Goal: Find specific page/section: Find specific page/section

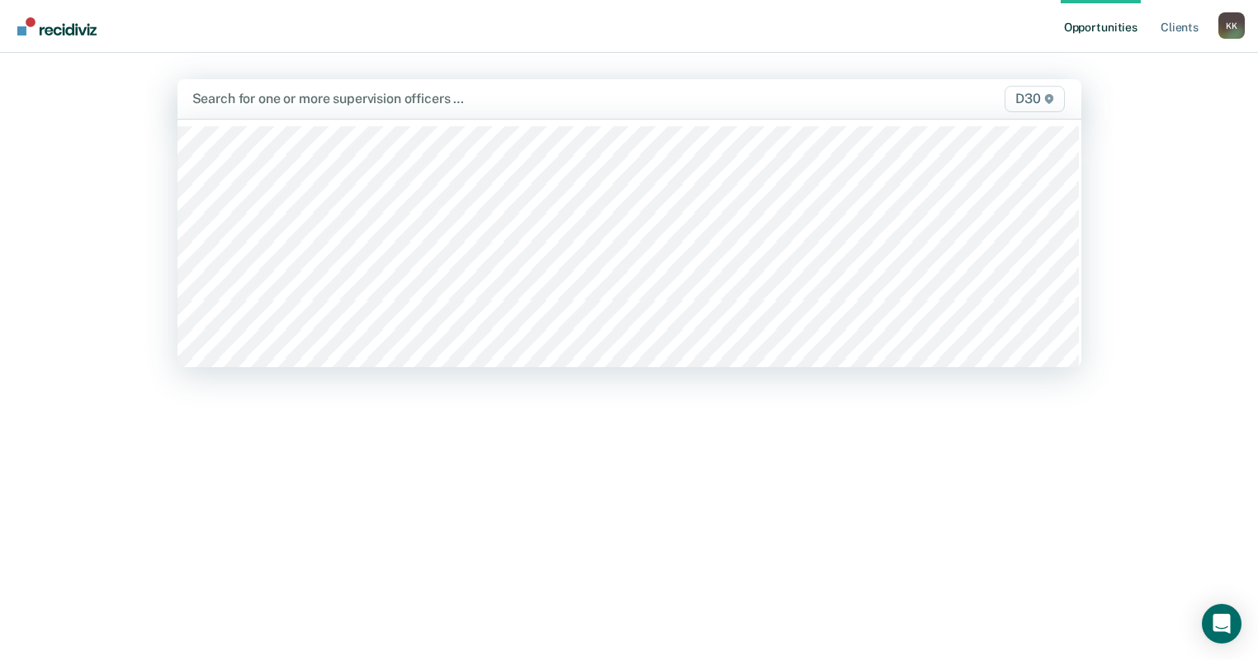
click at [480, 89] on div "Search for one or more supervision officers …" at bounding box center [498, 98] width 614 height 22
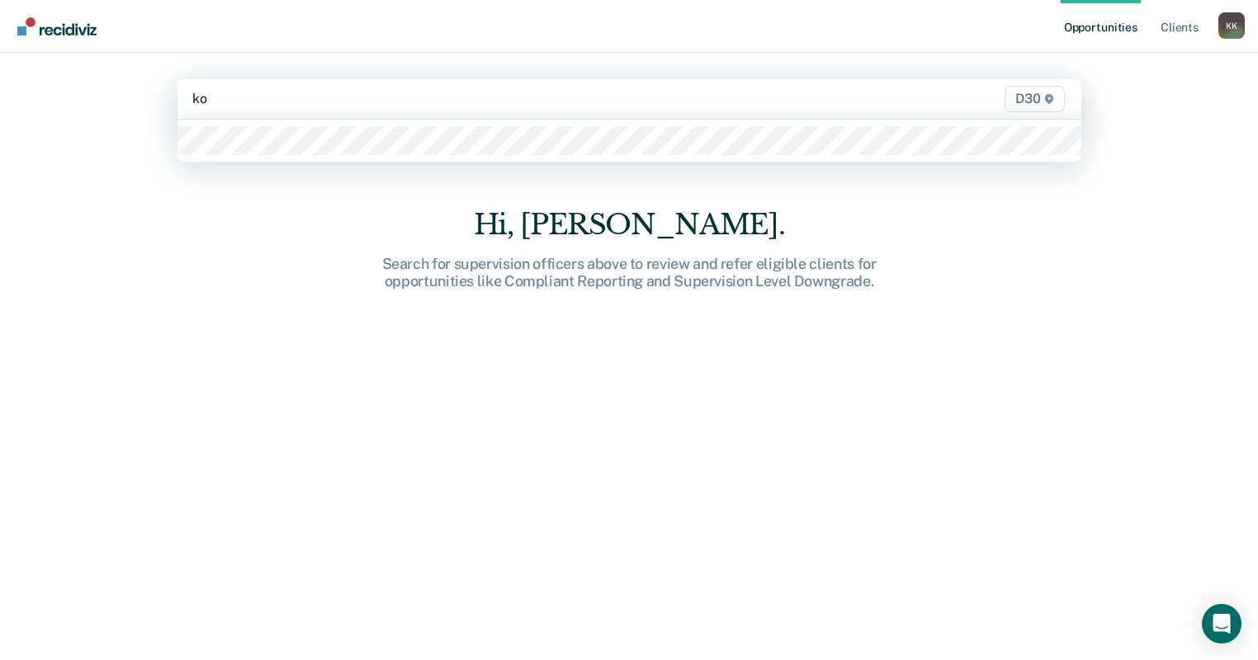
type input "k"
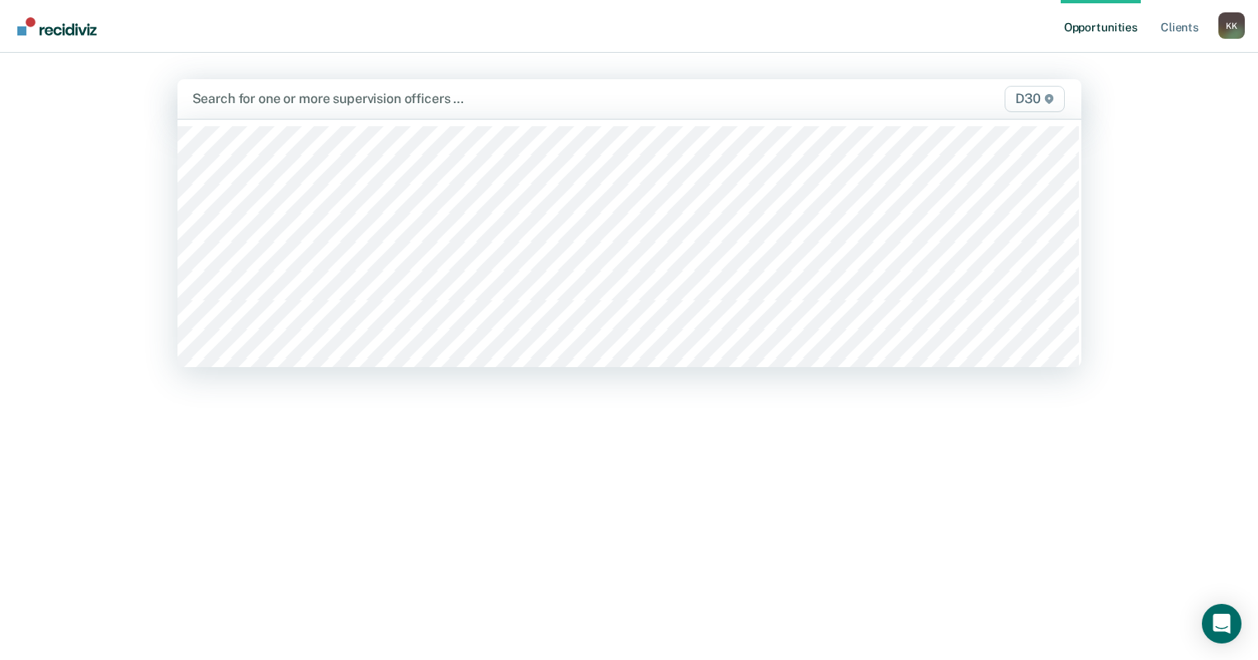
type input "l"
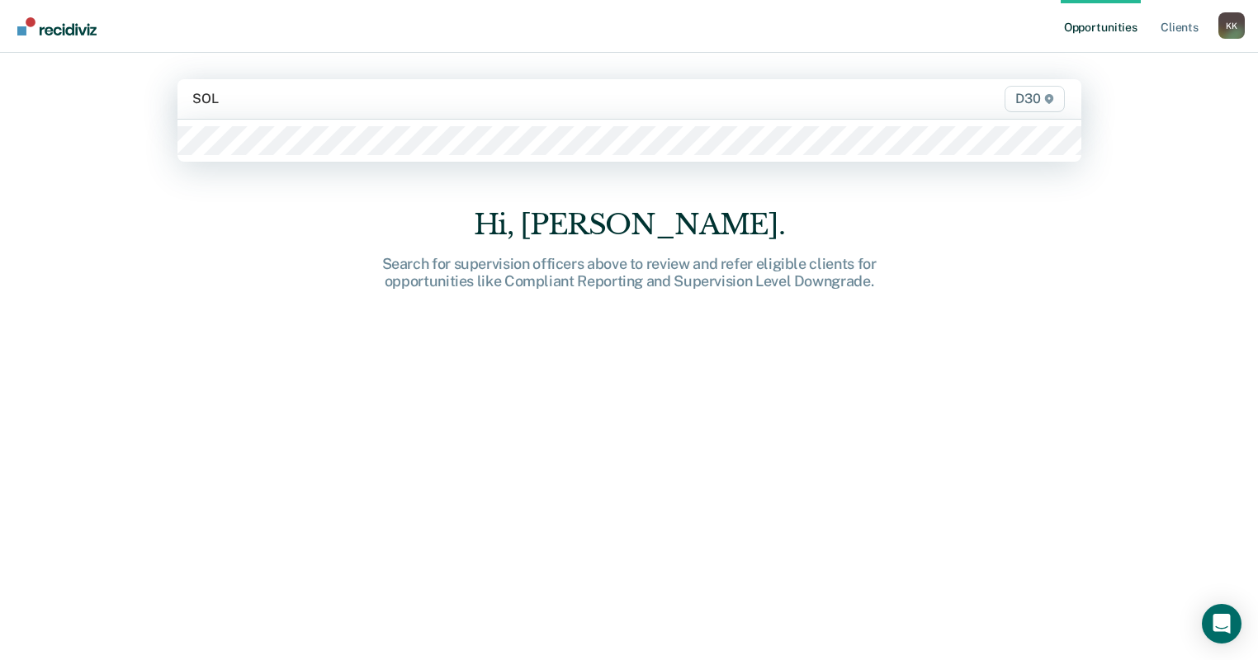
type input "SOLO"
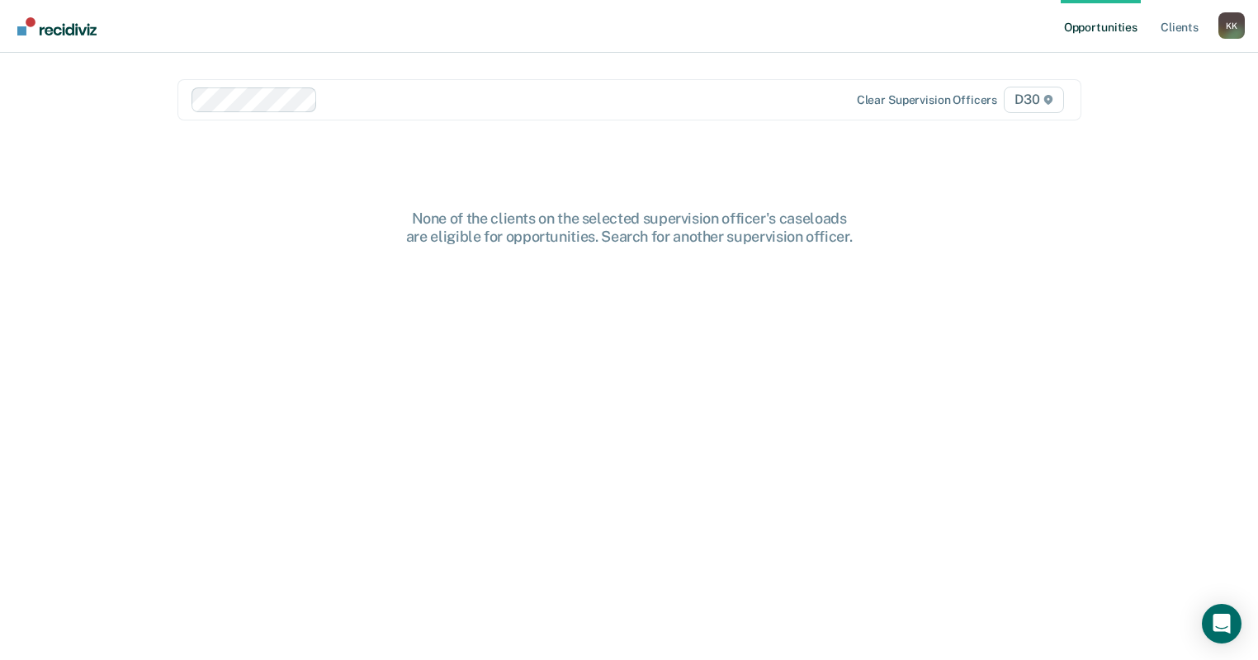
click at [457, 241] on div "None of the clients on the selected supervision officer's caseloads are eligibl…" at bounding box center [629, 227] width 528 height 35
click at [1203, 34] on ul "Opportunities Client s" at bounding box center [1140, 26] width 158 height 53
click at [1189, 33] on link "Client s" at bounding box center [1179, 26] width 45 height 53
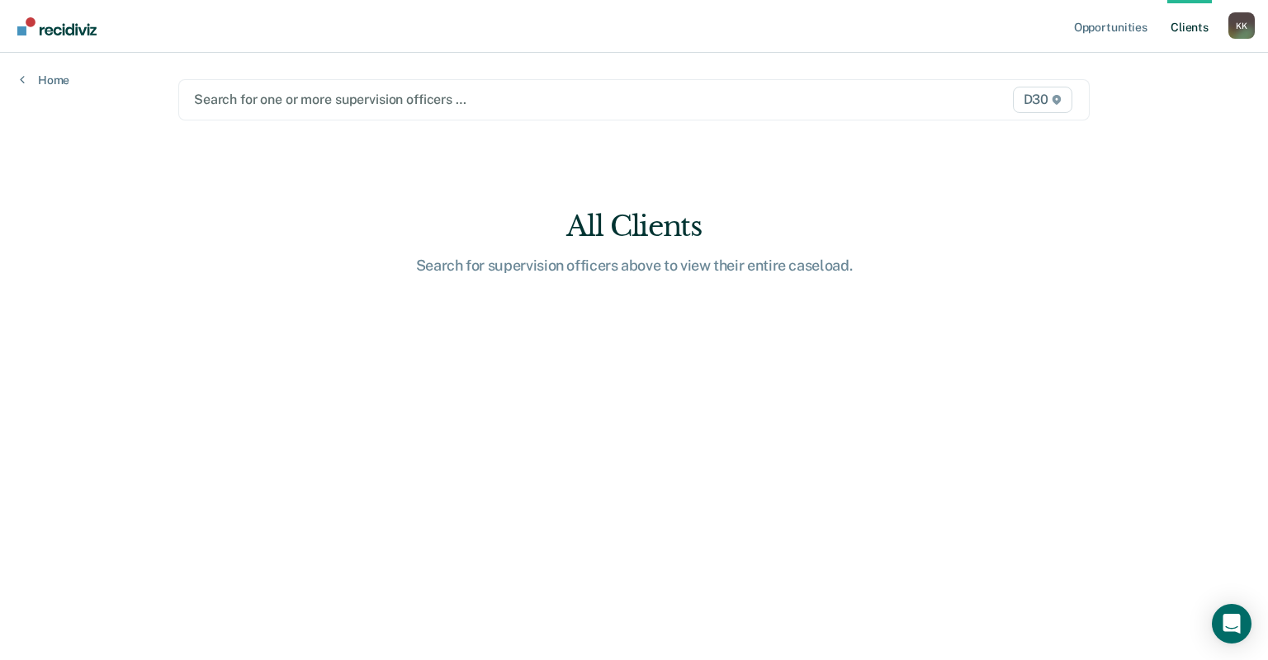
click at [293, 98] on div at bounding box center [501, 99] width 615 height 19
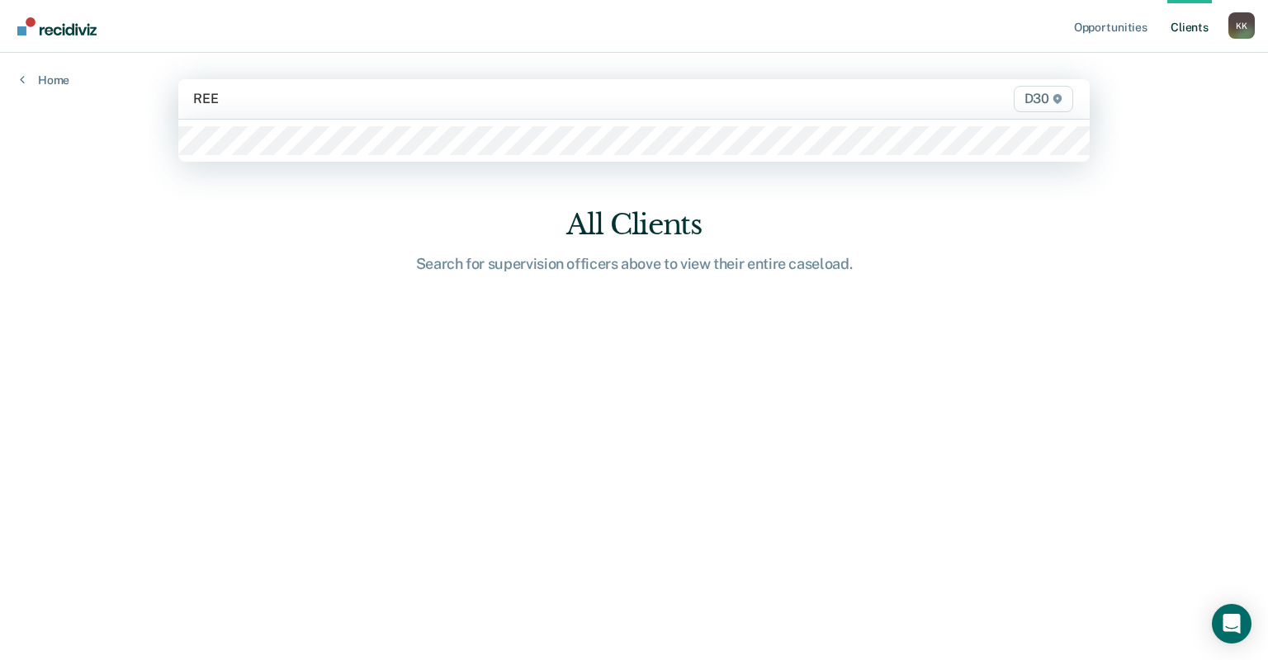
type input "[PERSON_NAME]"
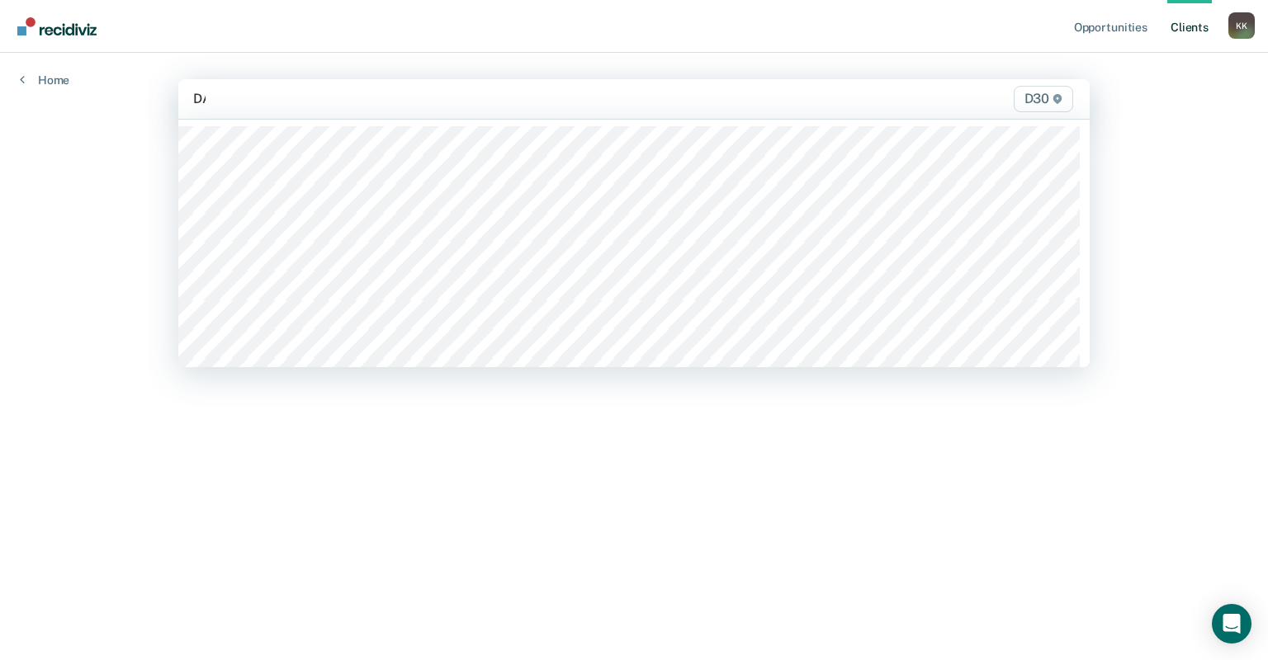
type input "[PERSON_NAME]"
click at [296, 90] on div at bounding box center [501, 98] width 616 height 19
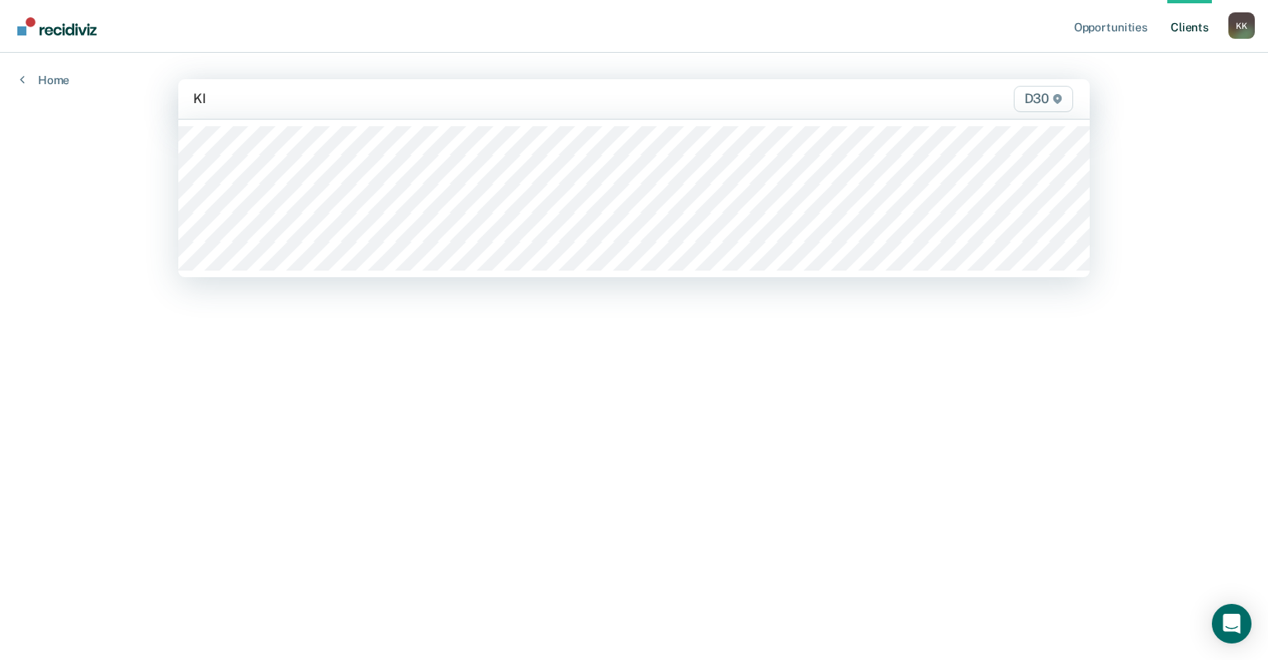
type input "KIL"
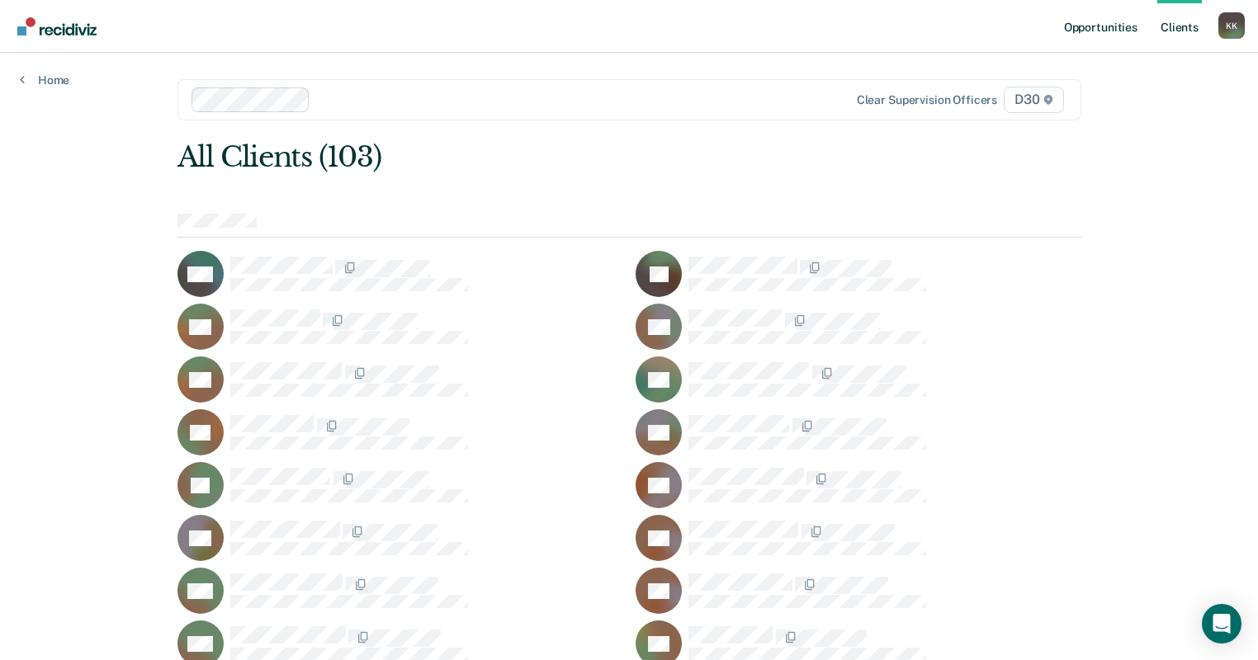
click at [1117, 23] on link "Opportunities" at bounding box center [1101, 26] width 80 height 53
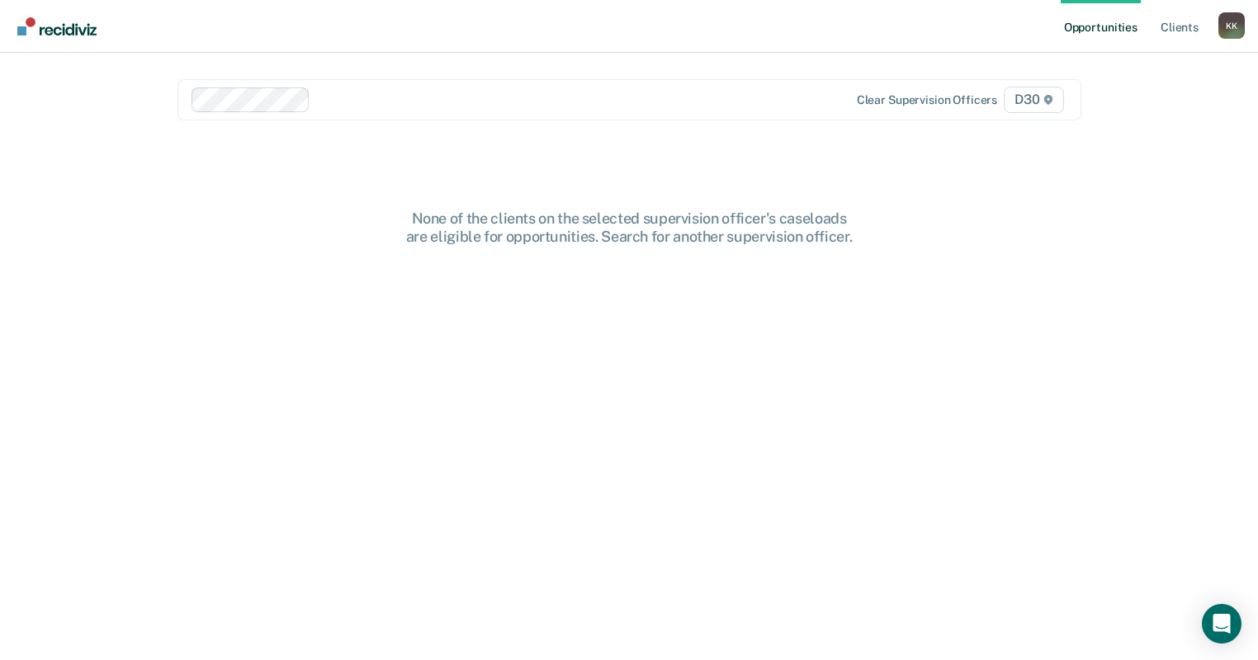
drag, startPoint x: 544, startPoint y: 182, endPoint x: 554, endPoint y: 186, distance: 10.4
click at [547, 186] on main "Clear supervision officers D30 None of the clients on the selected supervision …" at bounding box center [629, 337] width 943 height 568
click at [1175, 30] on link "Client s" at bounding box center [1179, 26] width 45 height 53
